Goal: Task Accomplishment & Management: Manage account settings

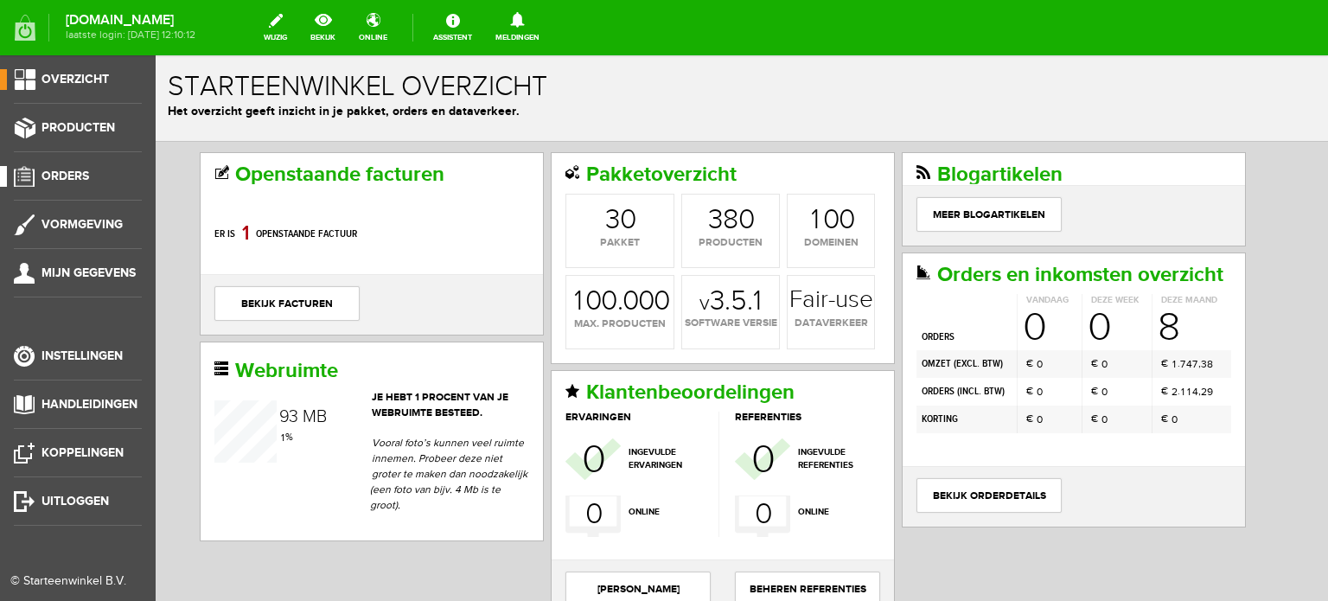
click at [67, 169] on span "Orders" at bounding box center [66, 176] width 48 height 15
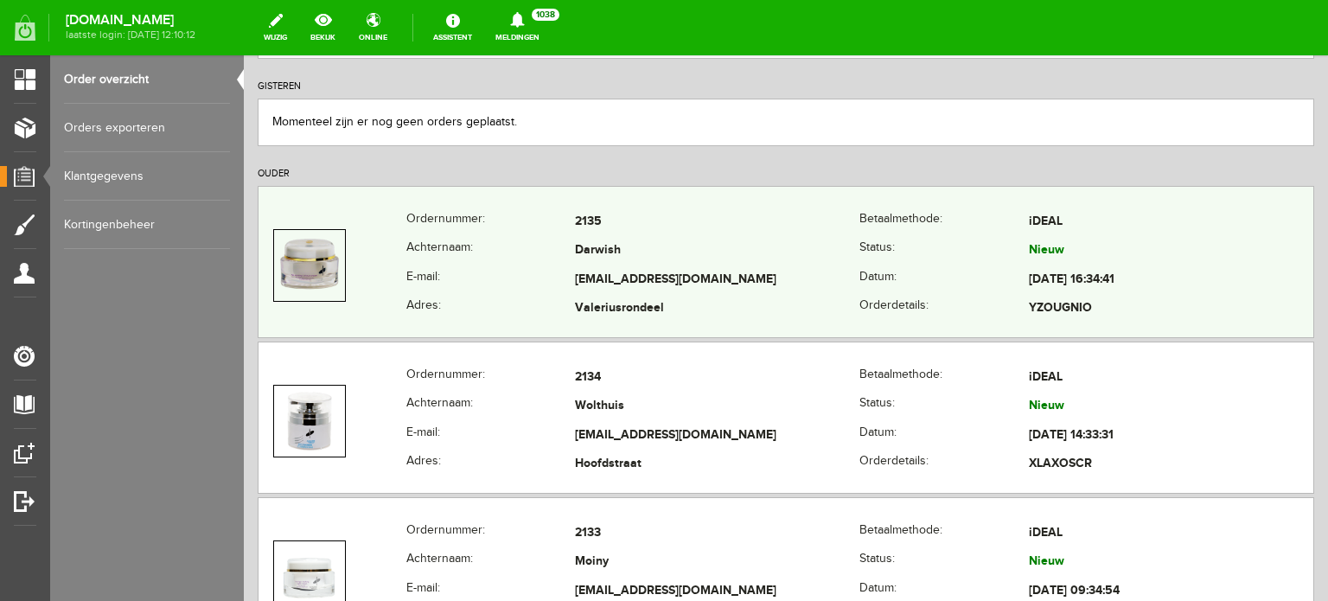
scroll to position [346, 0]
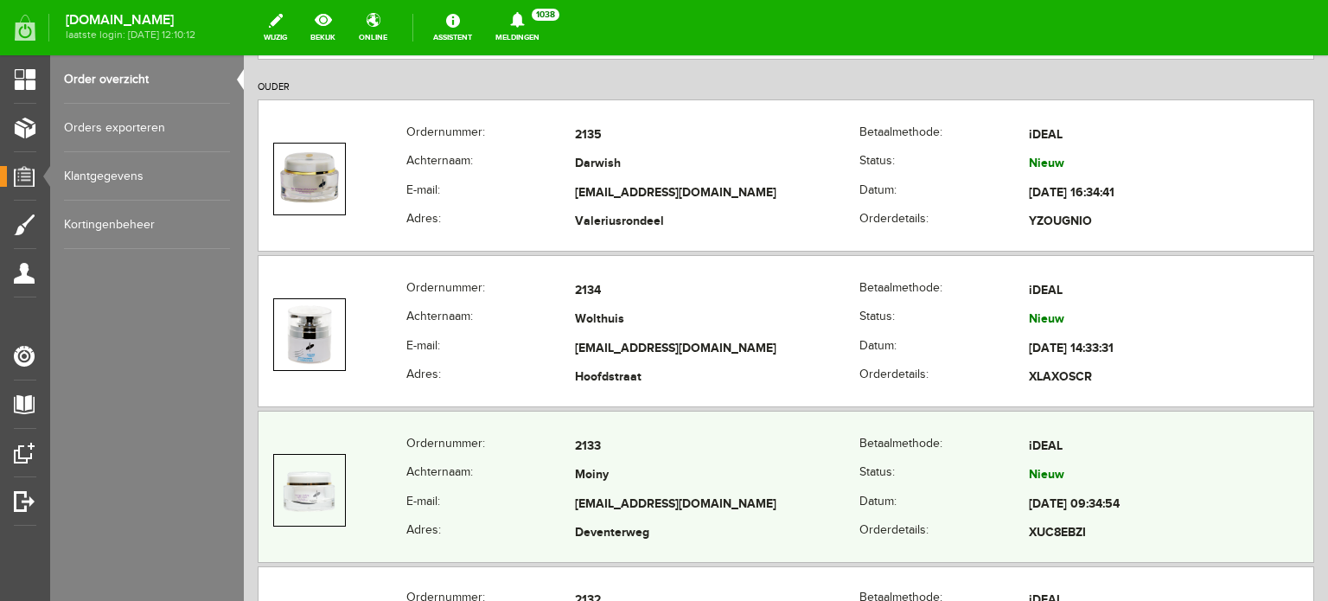
click at [586, 498] on td "[EMAIL_ADDRESS][DOMAIN_NAME]" at bounding box center [717, 504] width 284 height 29
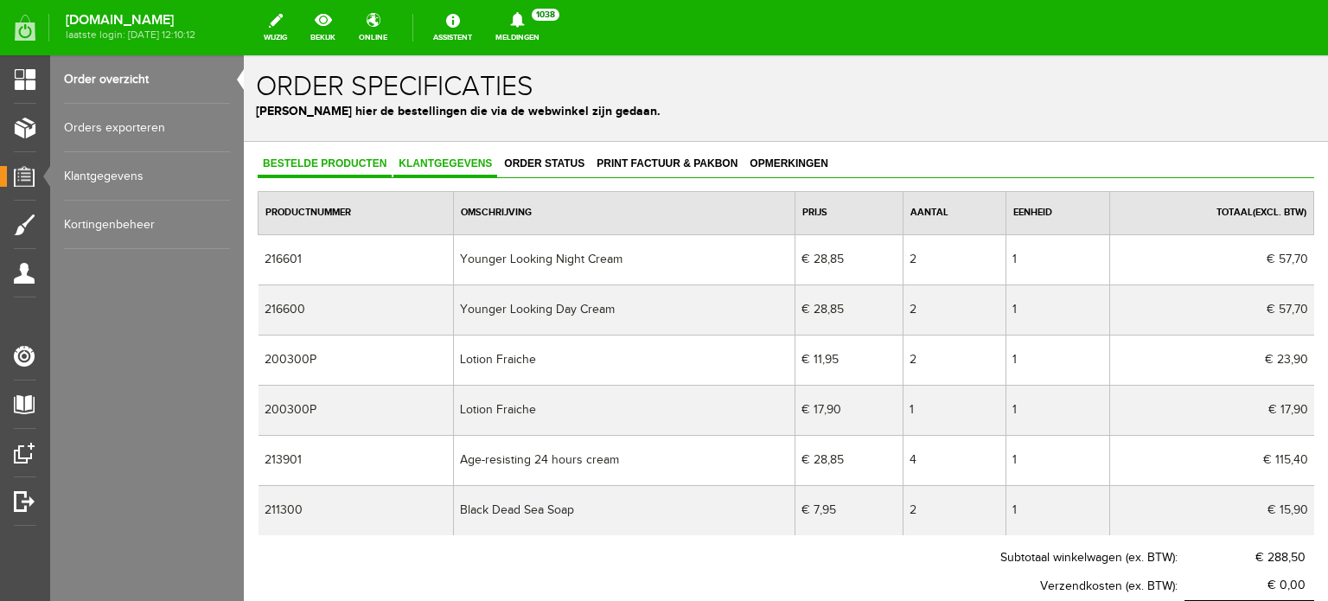
click at [439, 157] on span "Klantgegevens" at bounding box center [445, 163] width 104 height 12
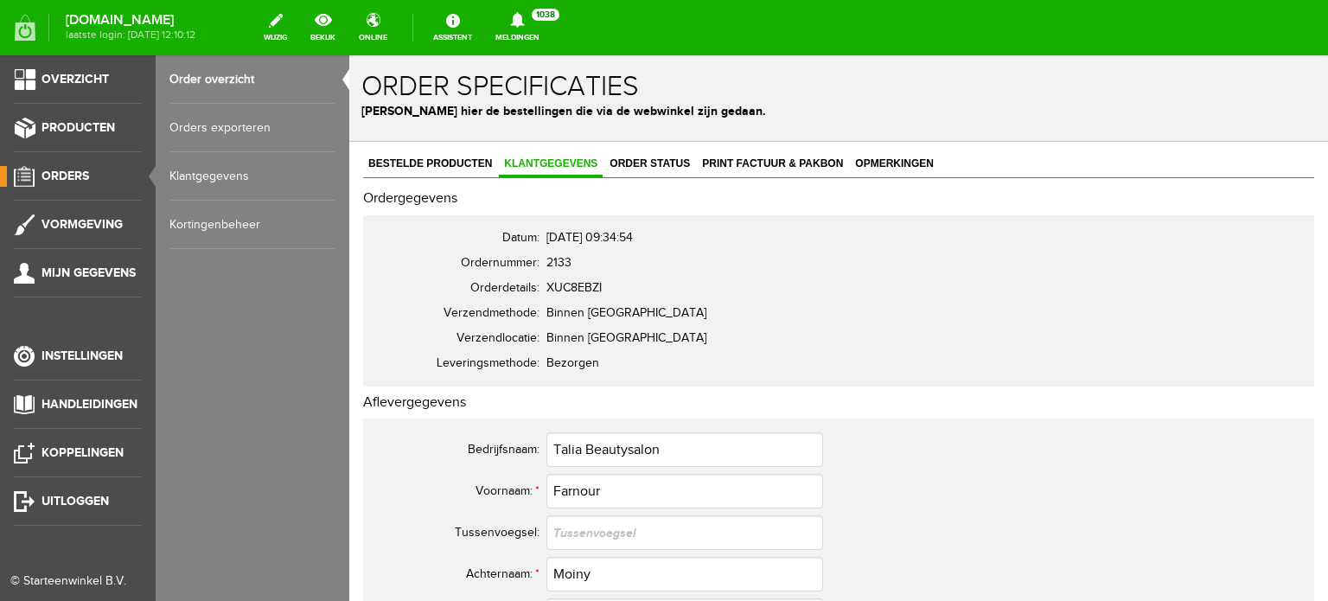
click at [73, 176] on span "Orders" at bounding box center [66, 176] width 48 height 15
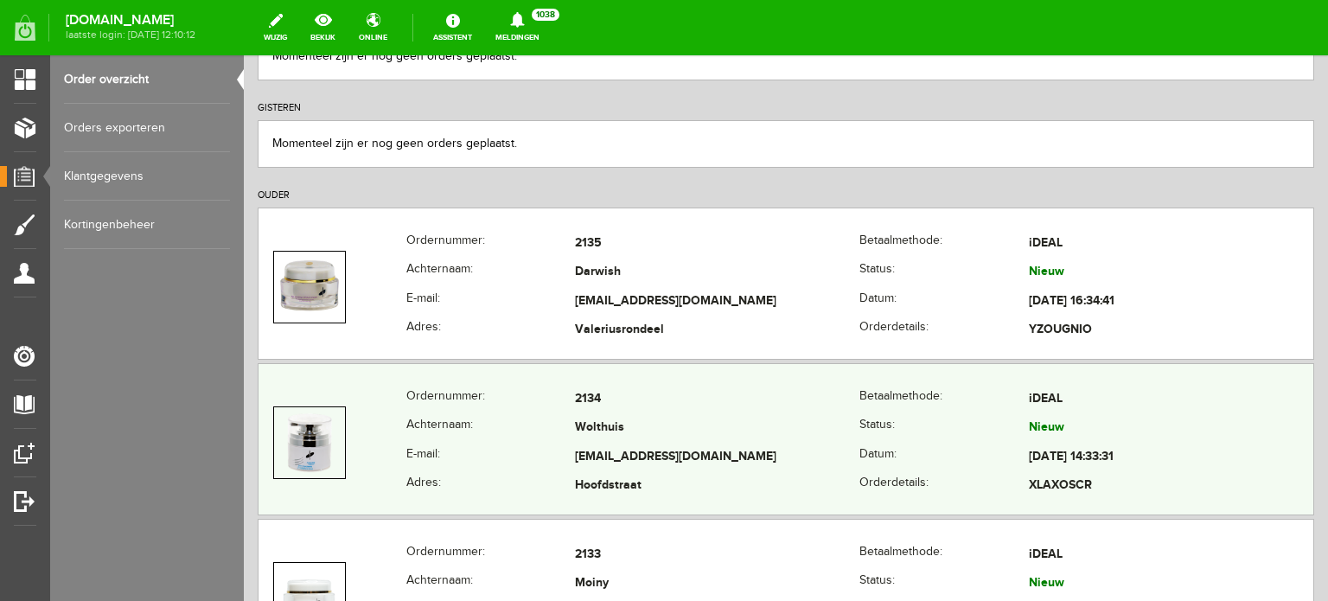
scroll to position [259, 0]
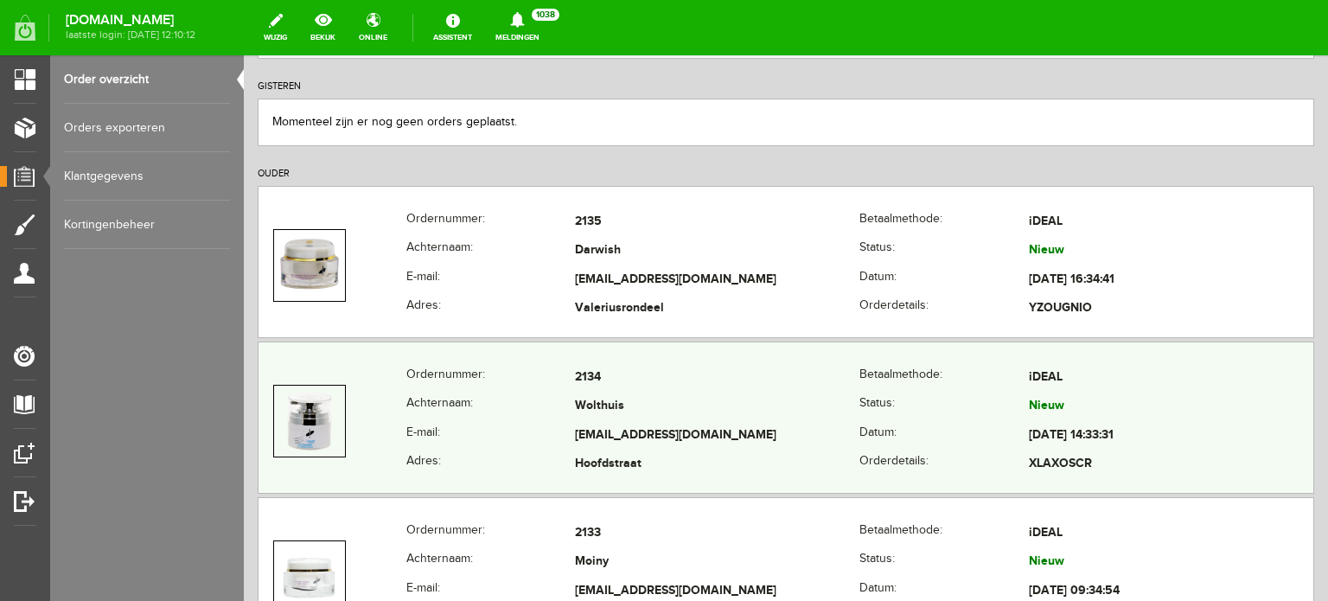
click at [588, 421] on td "[EMAIL_ADDRESS][DOMAIN_NAME]" at bounding box center [717, 435] width 284 height 29
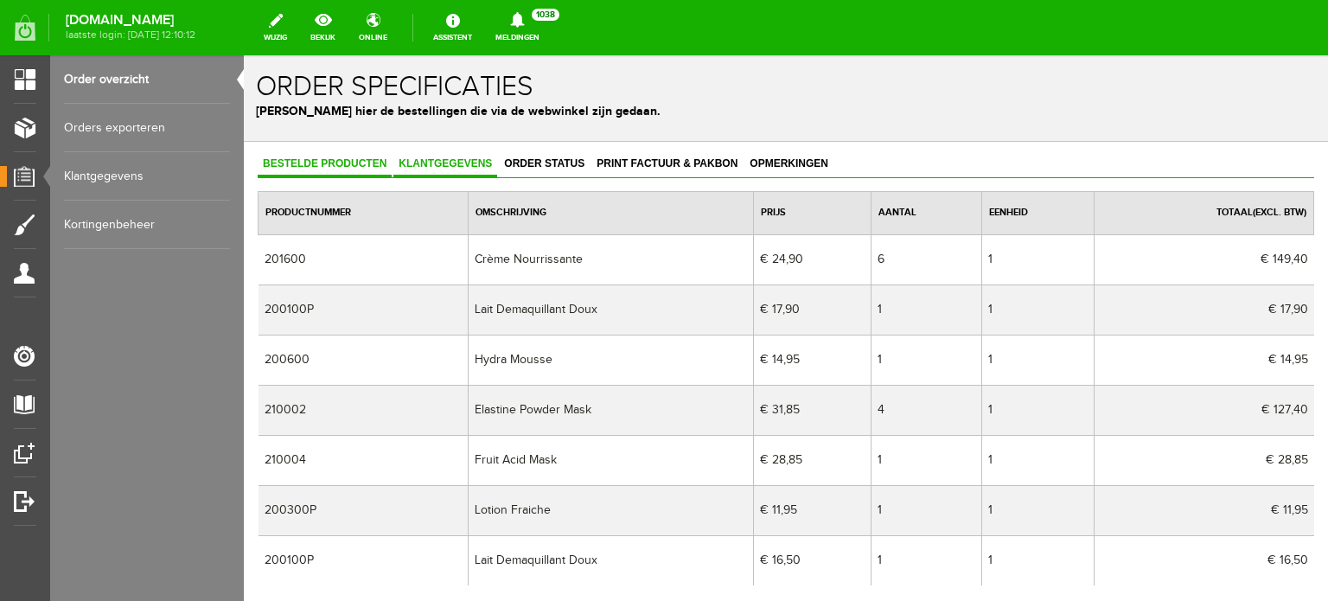
click at [440, 160] on span "Klantgegevens" at bounding box center [445, 163] width 104 height 12
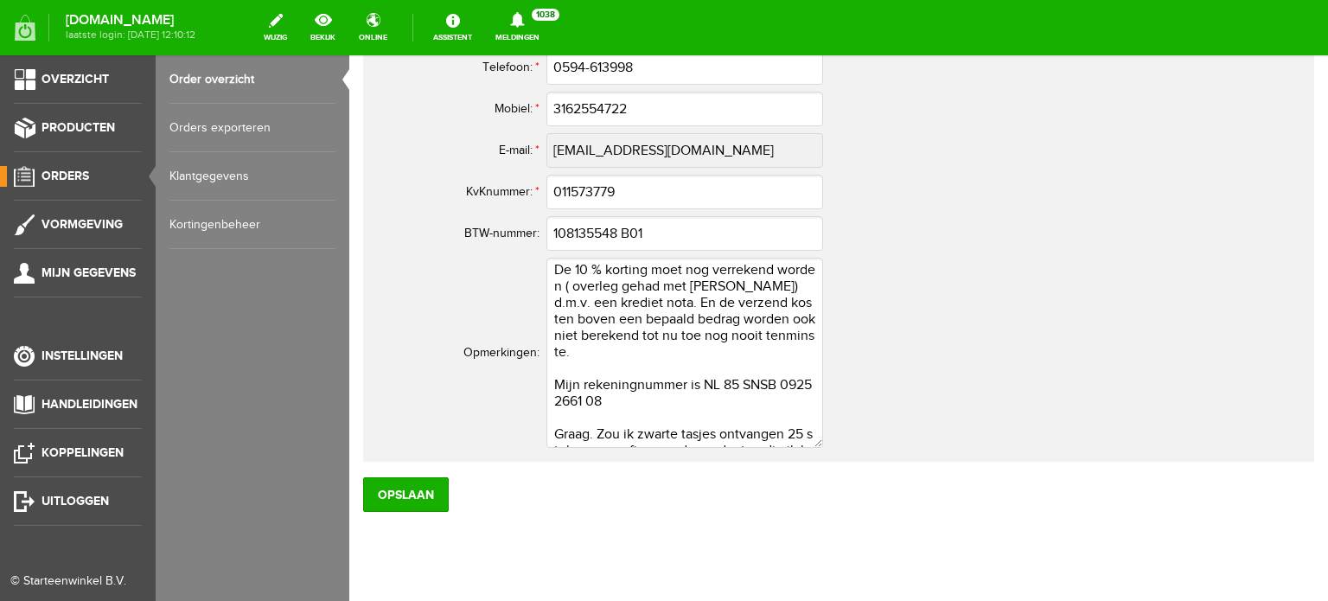
click at [76, 172] on span "Orders" at bounding box center [66, 176] width 48 height 15
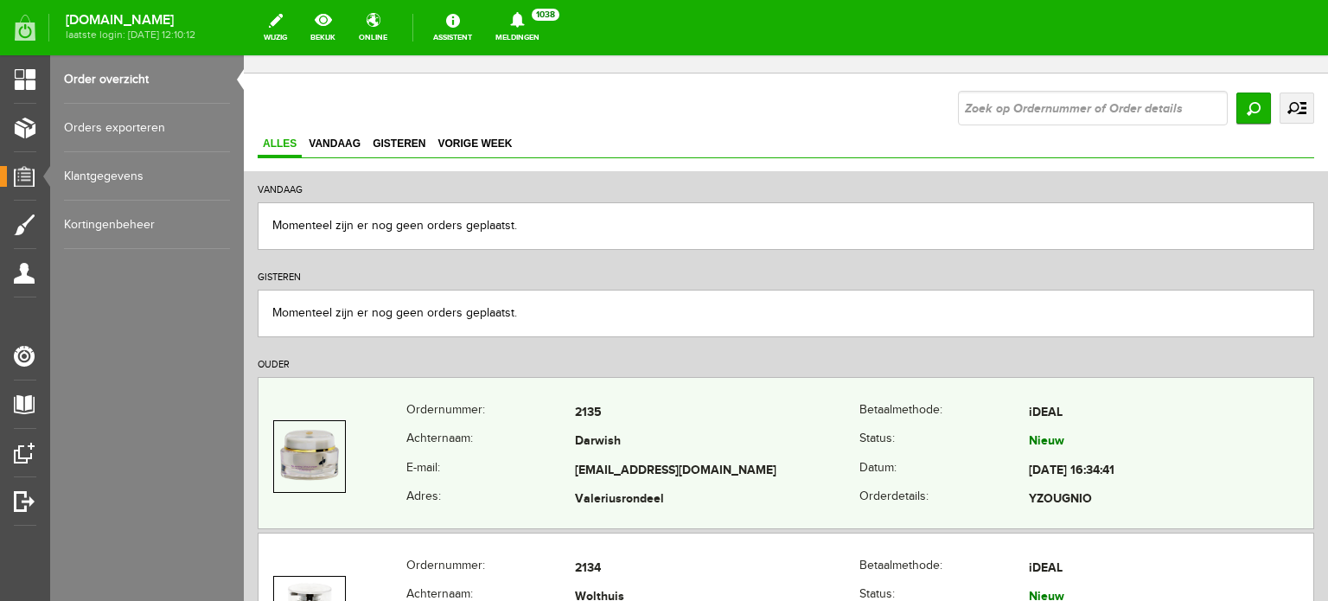
scroll to position [173, 0]
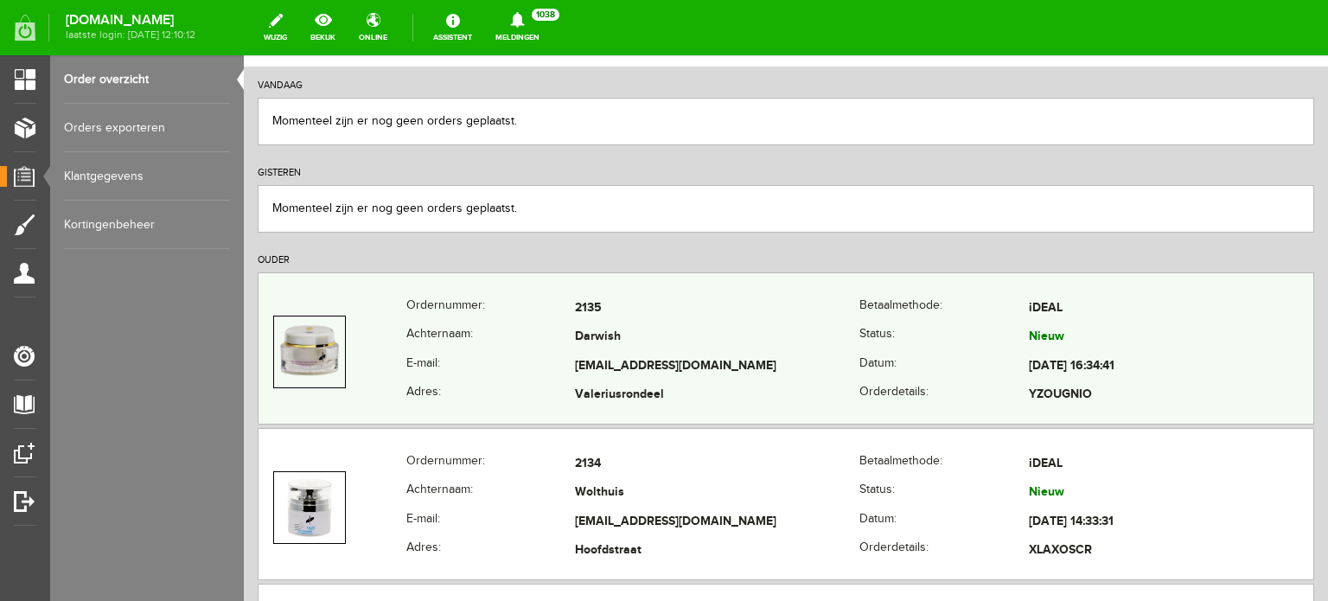
click at [605, 343] on td "Darwish" at bounding box center [717, 337] width 284 height 29
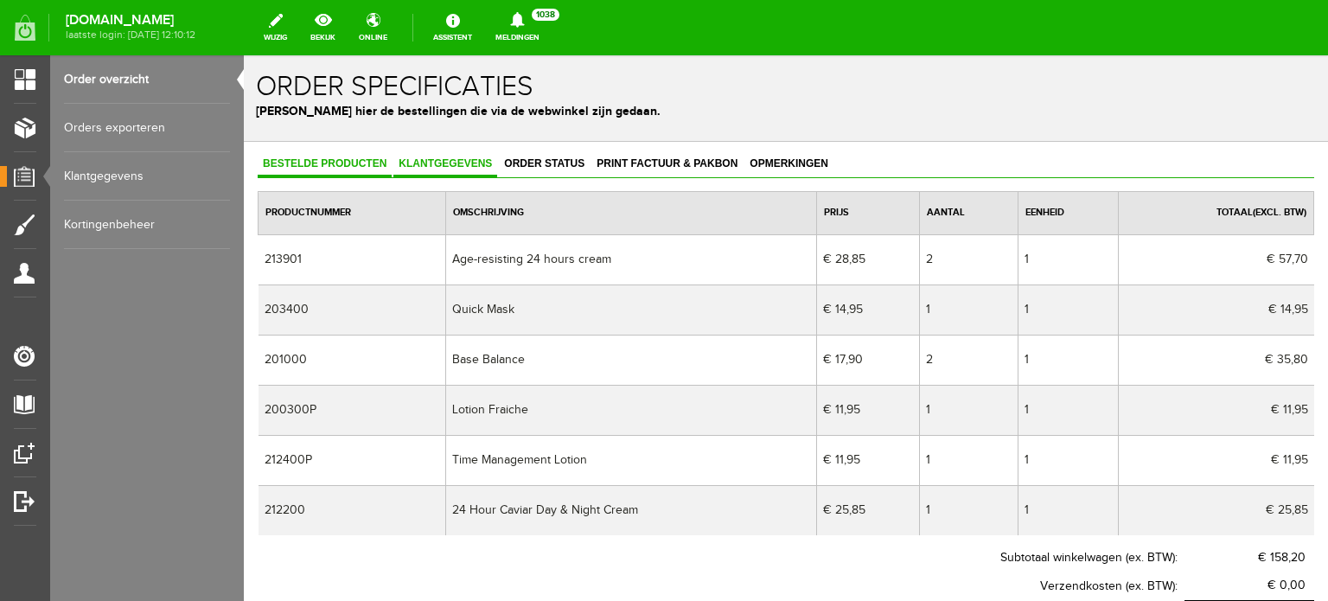
click at [450, 158] on span "Klantgegevens" at bounding box center [445, 163] width 104 height 12
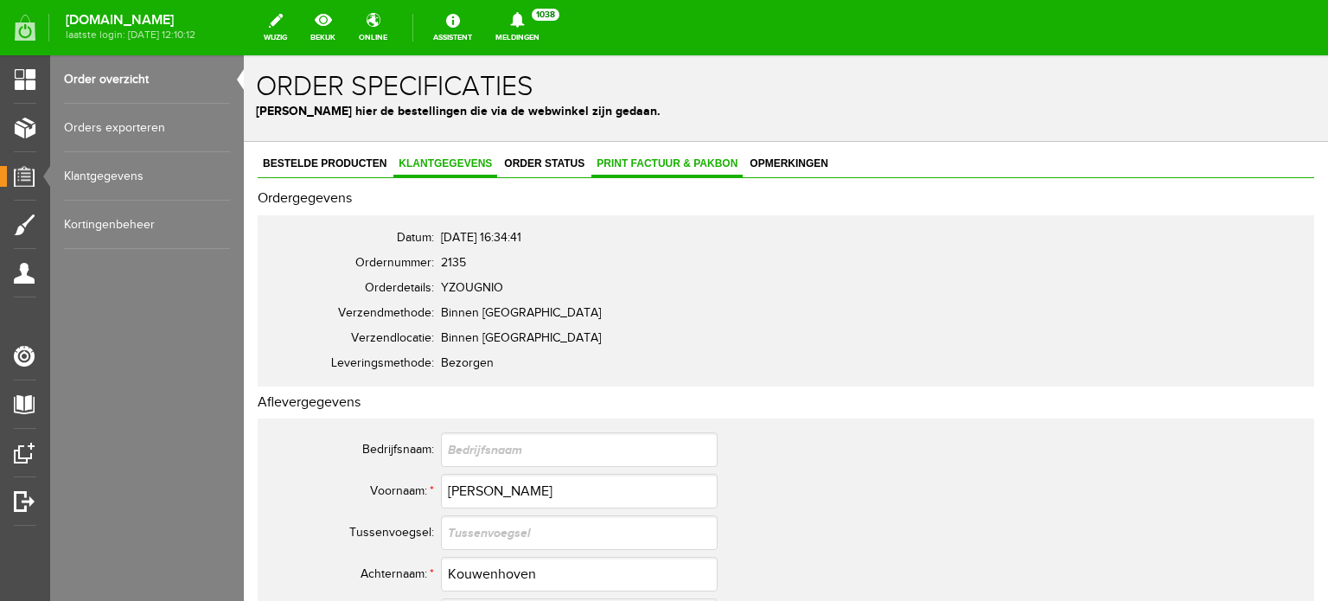
drag, startPoint x: 687, startPoint y: 162, endPoint x: 699, endPoint y: 169, distance: 14.4
click at [687, 161] on span "Print factuur & pakbon" at bounding box center [666, 163] width 151 height 12
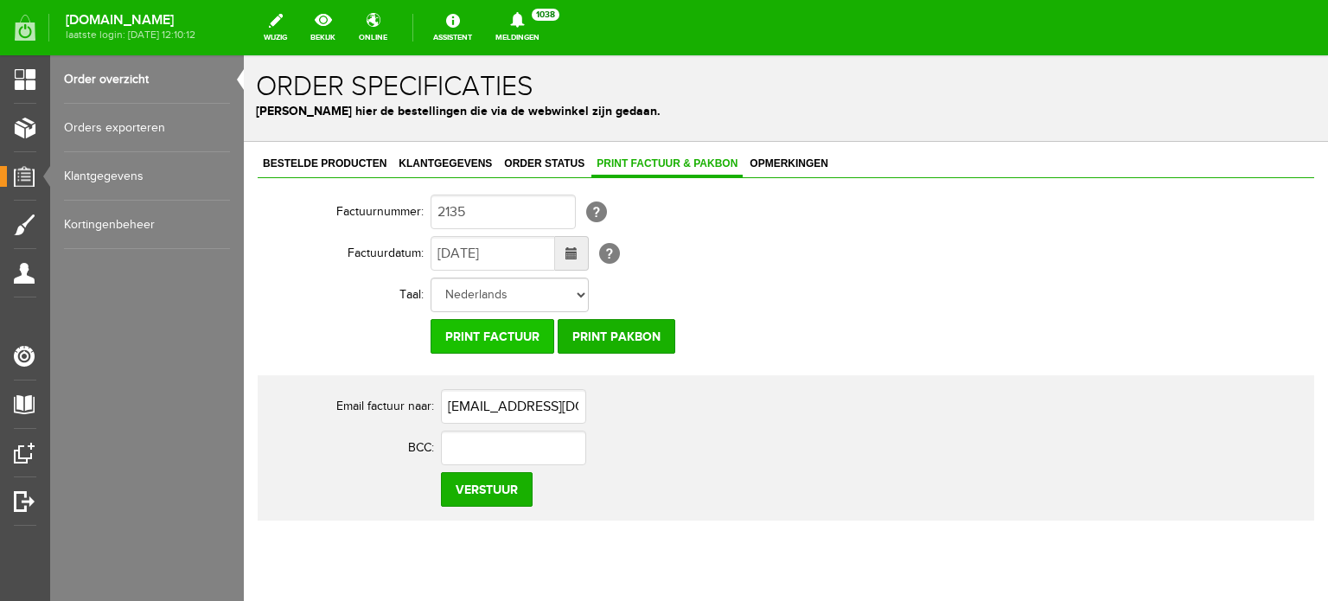
click at [502, 331] on input "Print factuur" at bounding box center [493, 336] width 124 height 35
click at [453, 157] on span "Klantgegevens" at bounding box center [445, 163] width 104 height 12
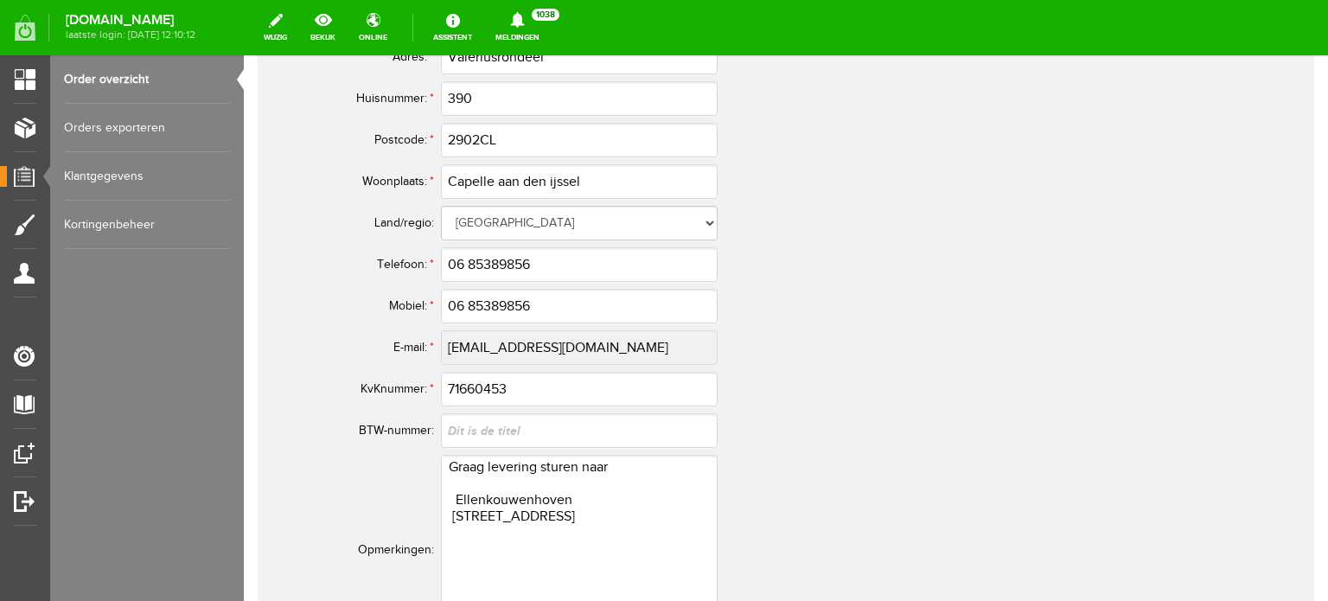
scroll to position [1038, 0]
